Goal: Task Accomplishment & Management: Use online tool/utility

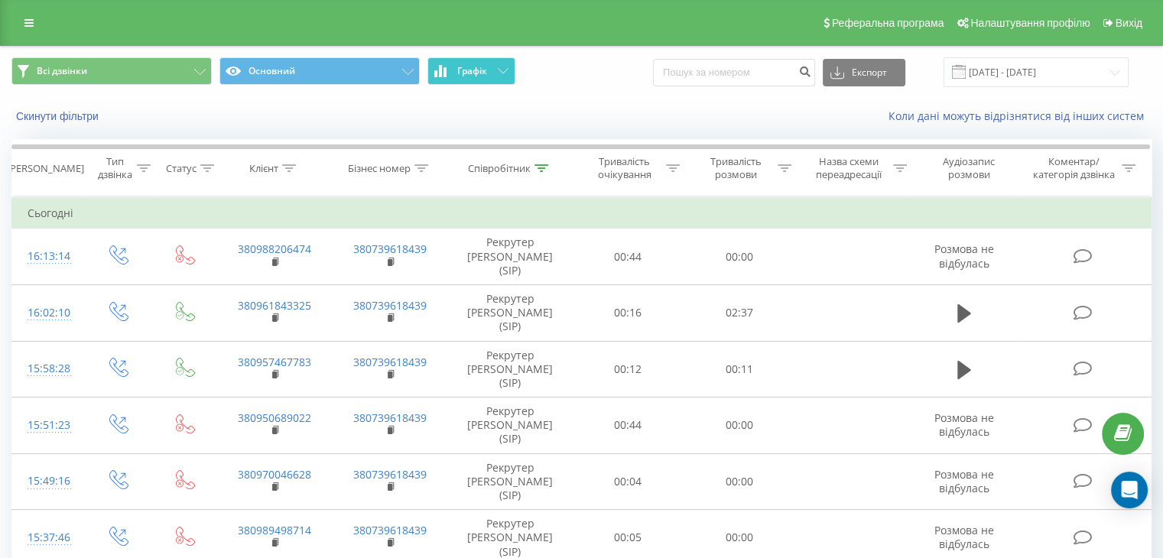
click at [484, 73] on span "Графік" at bounding box center [472, 71] width 30 height 11
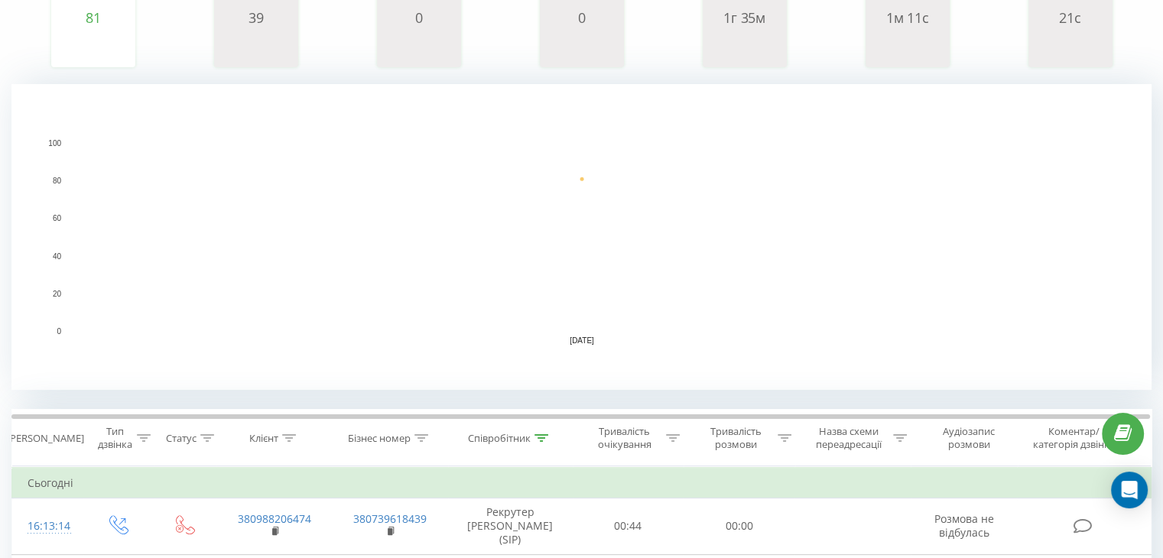
scroll to position [382, 0]
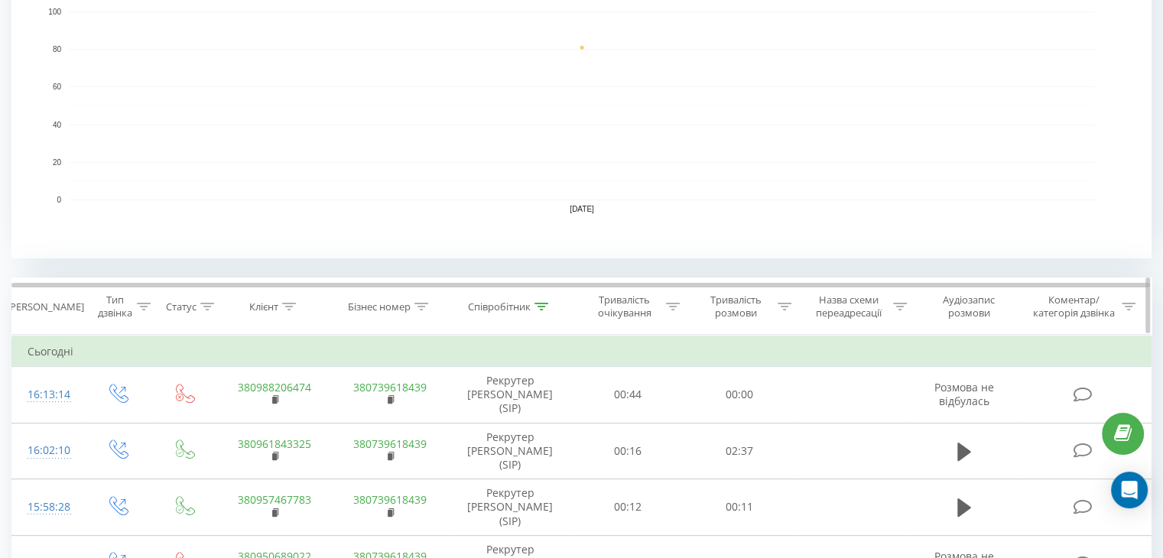
click at [545, 301] on div at bounding box center [542, 307] width 14 height 13
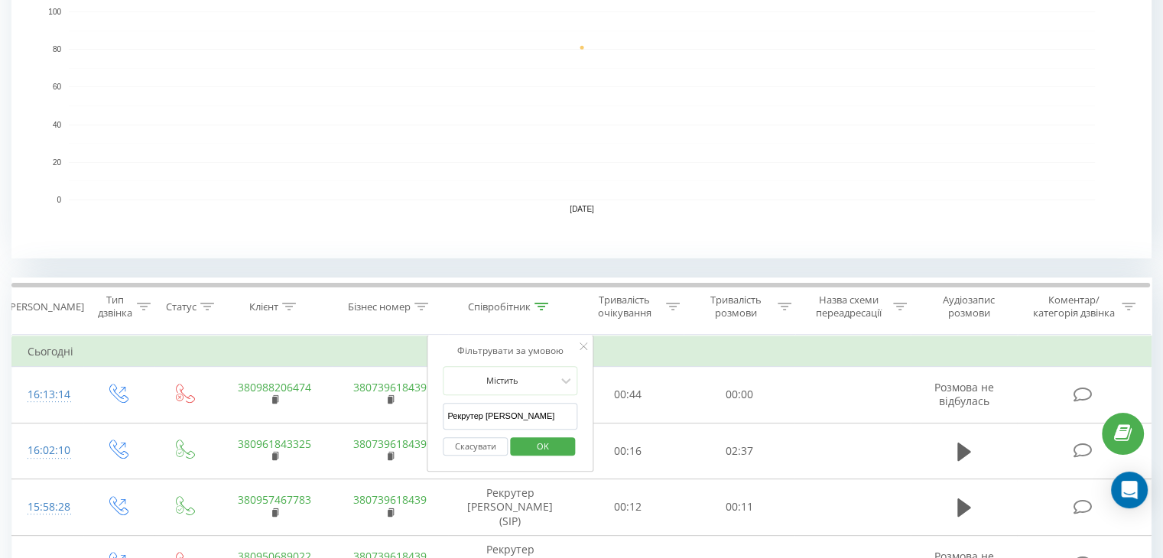
click at [496, 411] on input "Рекрутер [PERSON_NAME]" at bounding box center [510, 416] width 135 height 27
click at [542, 444] on span "OK" at bounding box center [543, 446] width 43 height 24
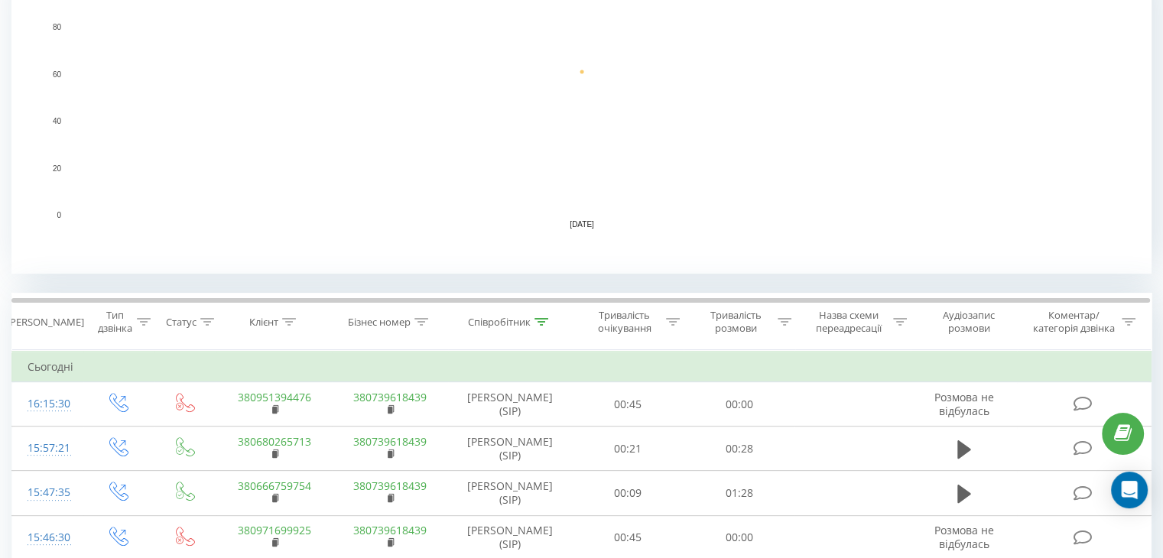
scroll to position [459, 0]
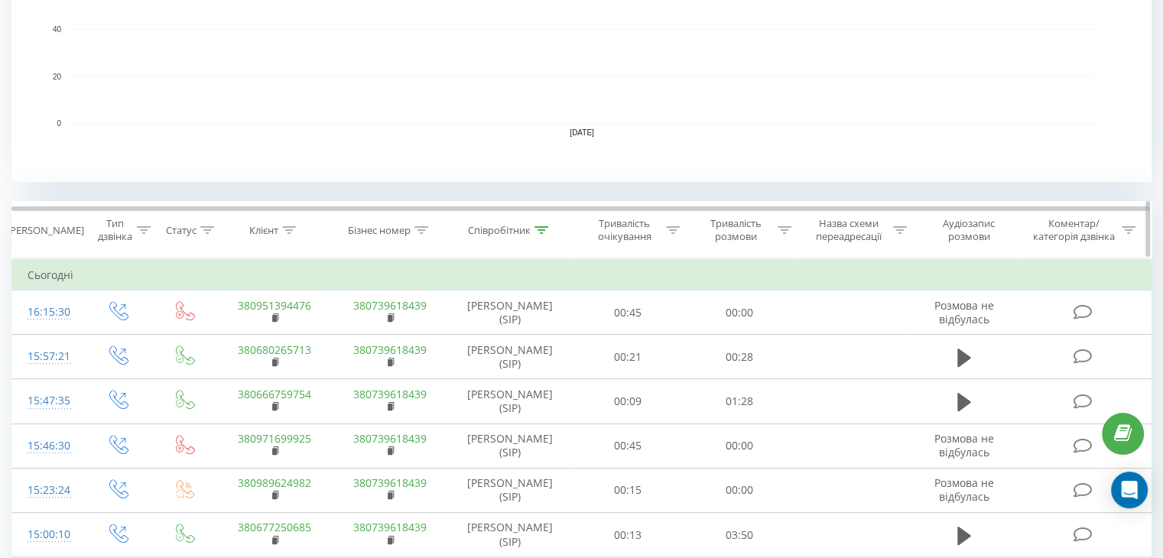
click at [544, 228] on icon at bounding box center [542, 230] width 14 height 8
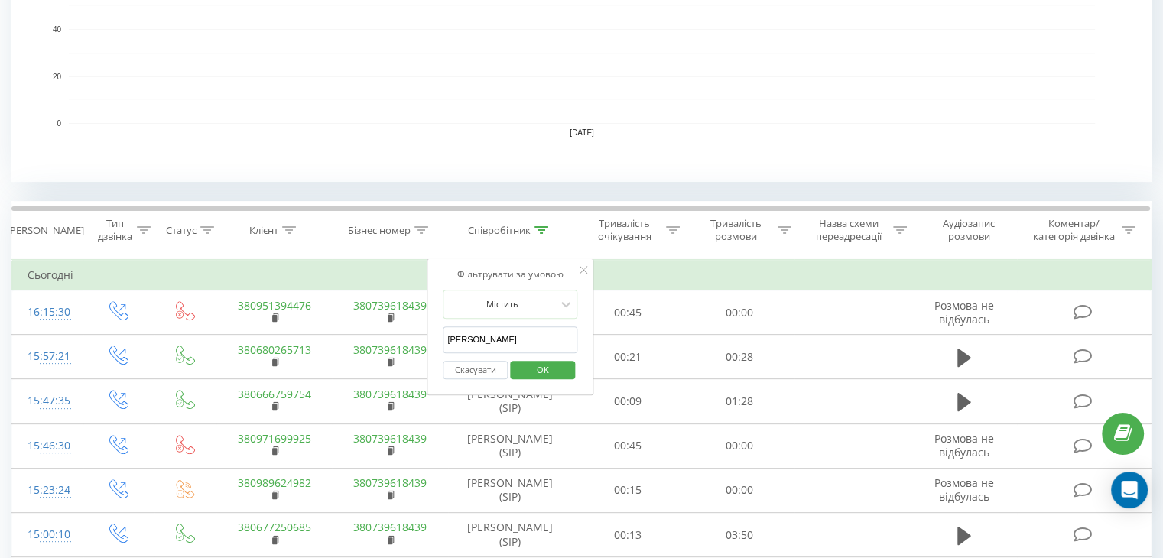
click at [499, 336] on input "[PERSON_NAME]" at bounding box center [510, 340] width 135 height 27
click at [499, 336] on input "Рекрутер Вероніка" at bounding box center [510, 340] width 135 height 27
click at [531, 368] on span "OK" at bounding box center [543, 370] width 43 height 24
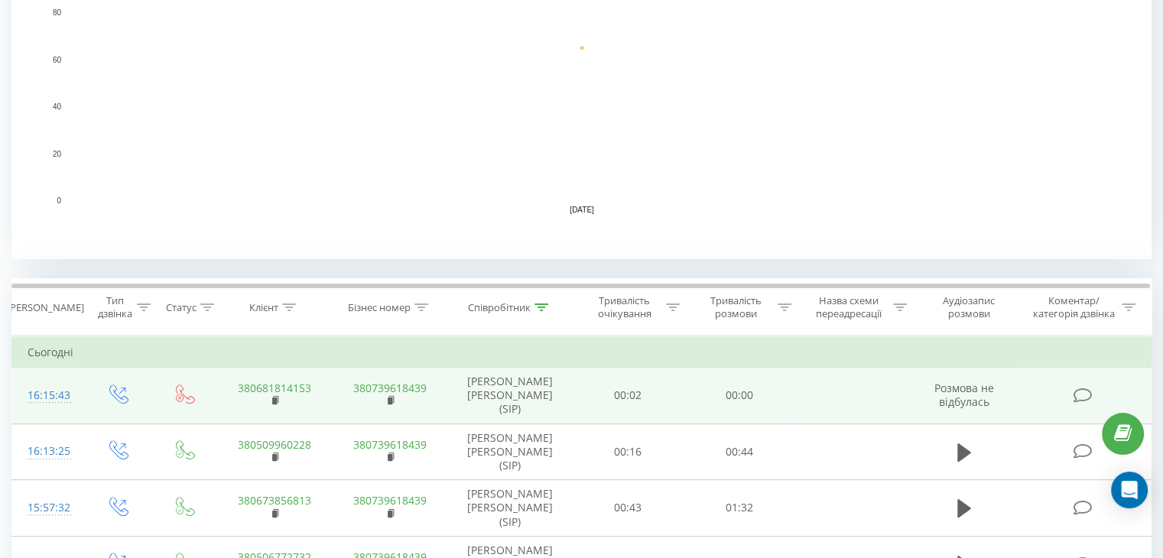
scroll to position [444, 0]
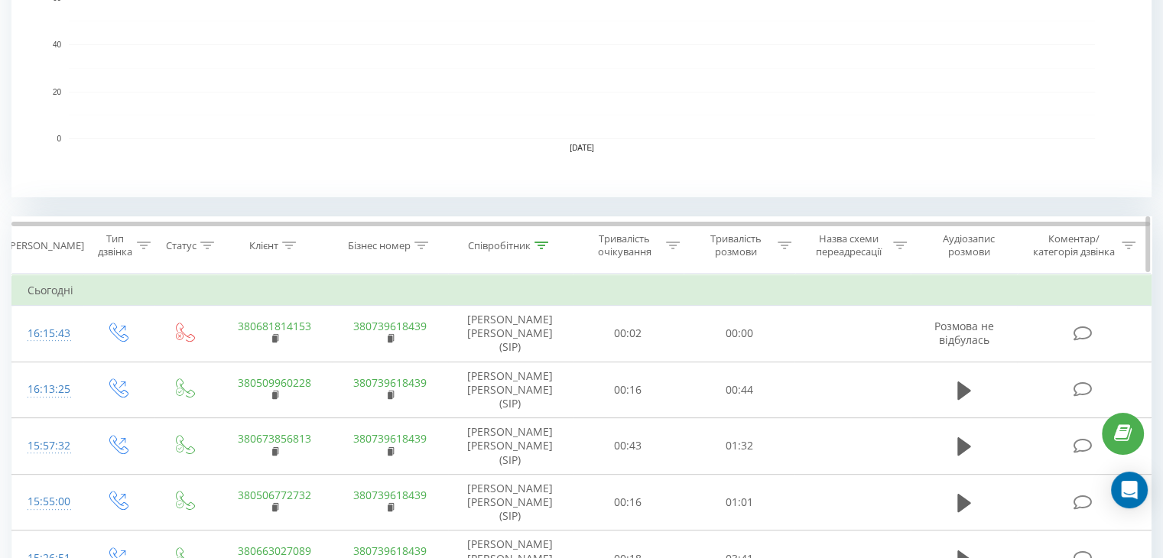
click at [541, 249] on div at bounding box center [542, 245] width 14 height 13
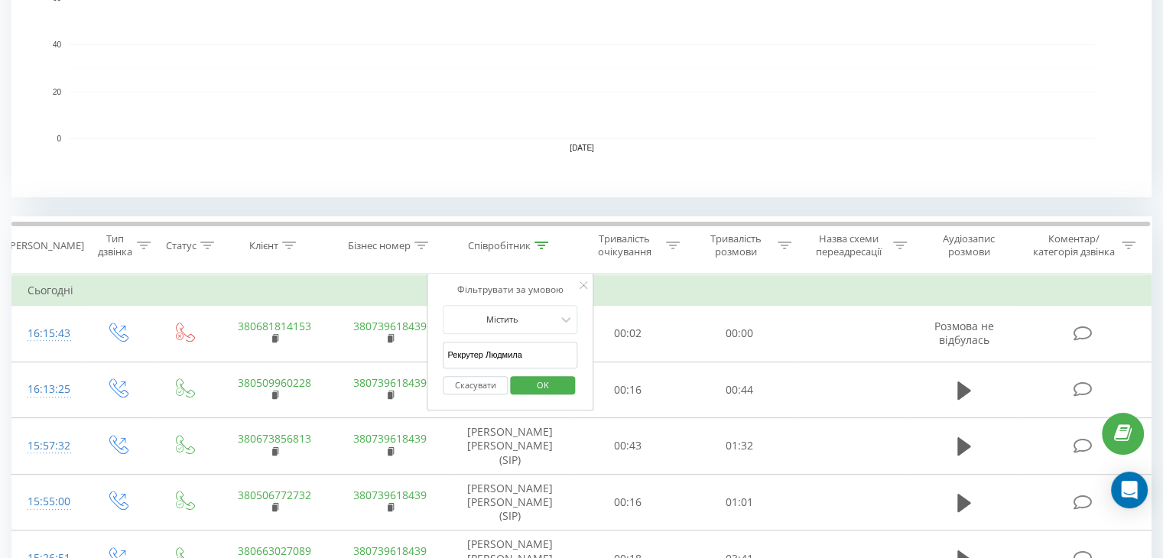
click at [496, 353] on input "Рекрутер Людмила" at bounding box center [510, 355] width 135 height 27
type input "Рекрутер [PERSON_NAME]"
click at [533, 380] on span "OK" at bounding box center [543, 385] width 43 height 24
